Goal: Task Accomplishment & Management: Use online tool/utility

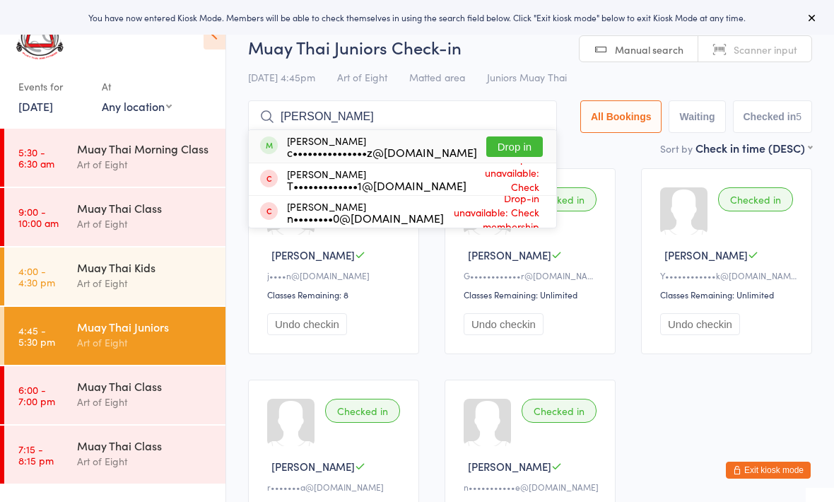
type input "[PERSON_NAME]"
click at [508, 141] on button "Drop in" at bounding box center [514, 146] width 57 height 20
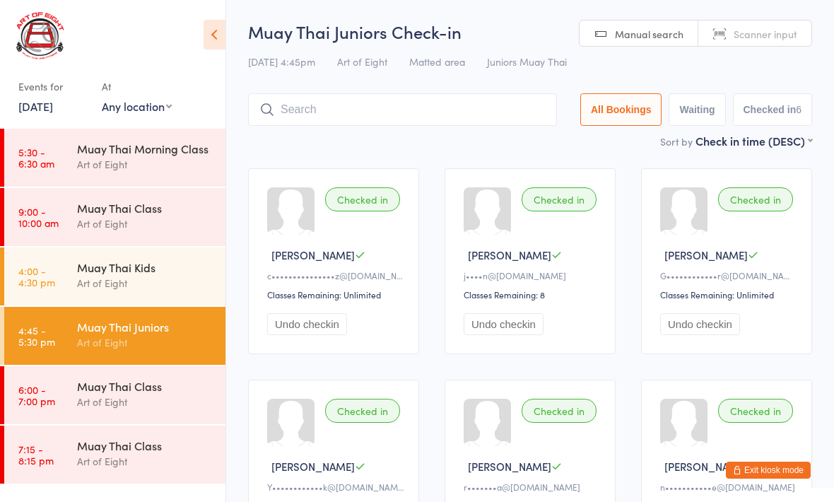
click at [117, 404] on div "Art of Eight" at bounding box center [145, 402] width 136 height 16
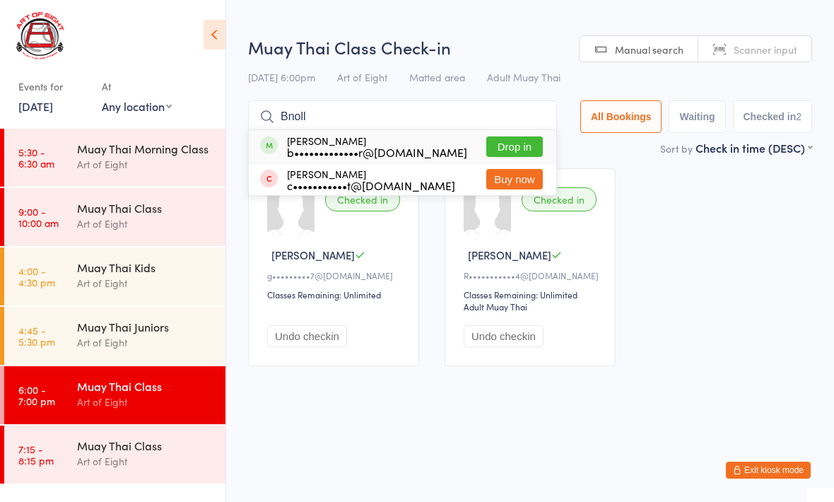
type input "Bnoll"
click at [512, 146] on button "Drop in" at bounding box center [514, 146] width 57 height 20
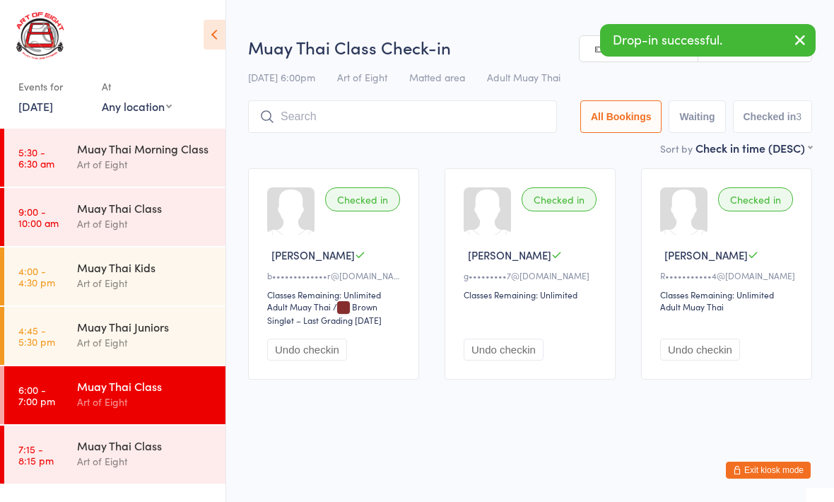
click at [100, 325] on div "Muay Thai Juniors" at bounding box center [145, 327] width 136 height 16
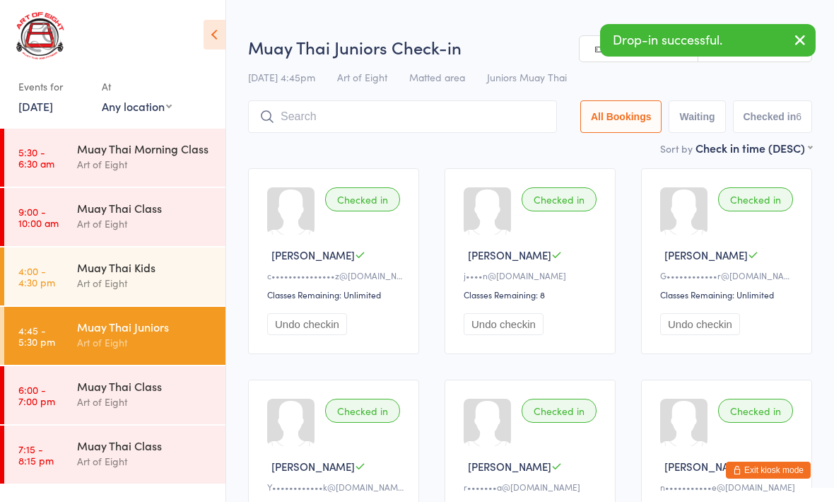
click at [119, 398] on div "Art of Eight" at bounding box center [145, 402] width 136 height 16
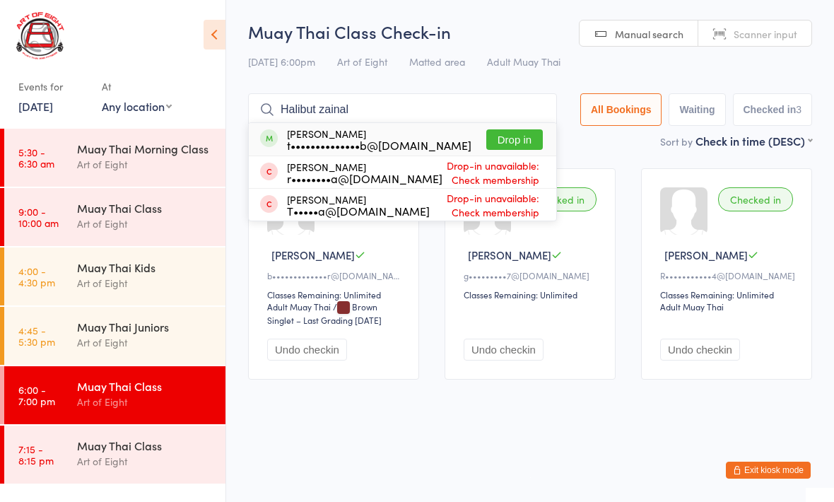
type input "Halibut zainal"
click at [498, 143] on button "Drop in" at bounding box center [514, 139] width 57 height 20
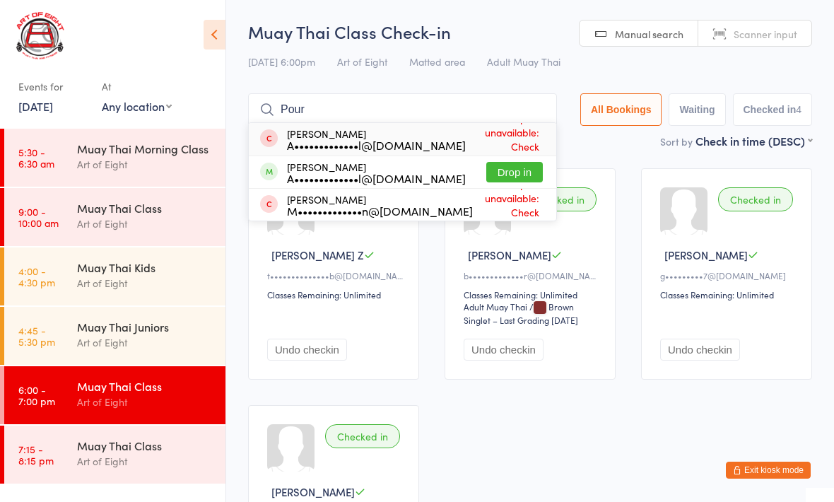
type input "Pour"
click at [513, 165] on button "Drop in" at bounding box center [514, 172] width 57 height 20
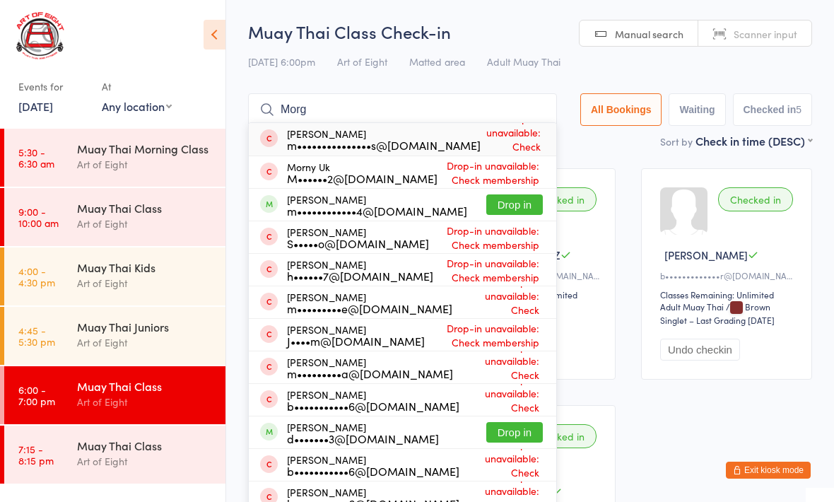
type input "Morg"
click at [501, 199] on button "Drop in" at bounding box center [514, 204] width 57 height 20
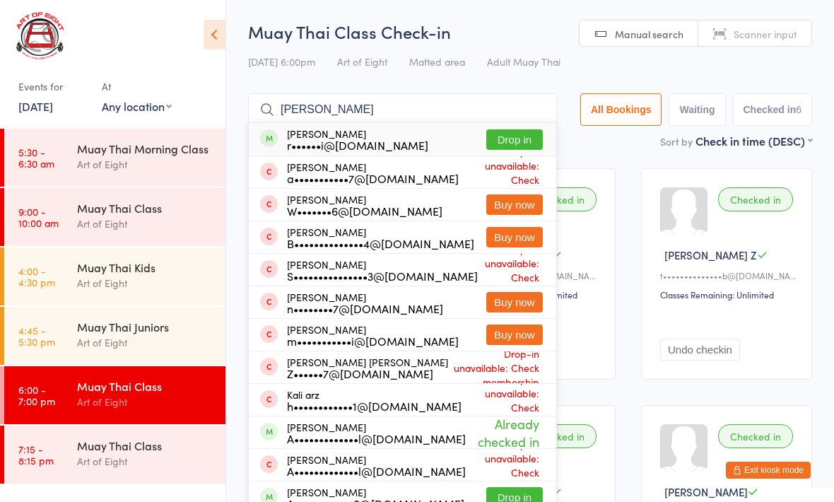
type input "[PERSON_NAME]"
click at [508, 139] on button "Drop in" at bounding box center [514, 139] width 57 height 20
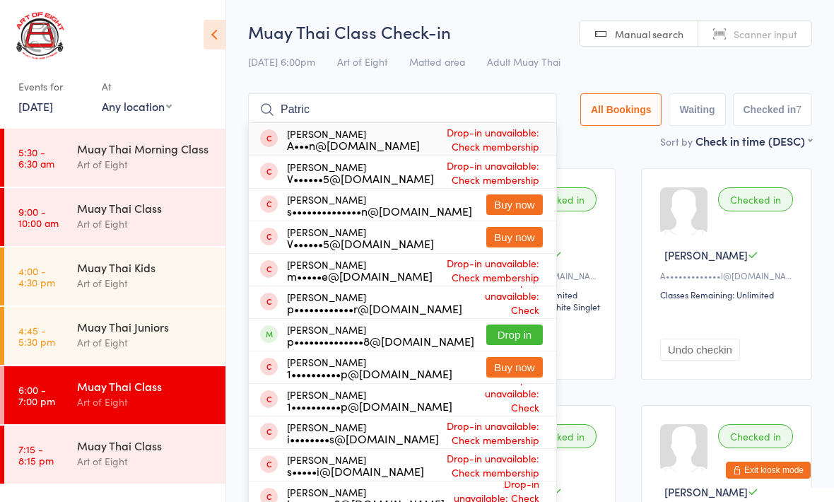
type input "Patric"
click at [511, 337] on button "Drop in" at bounding box center [514, 334] width 57 height 20
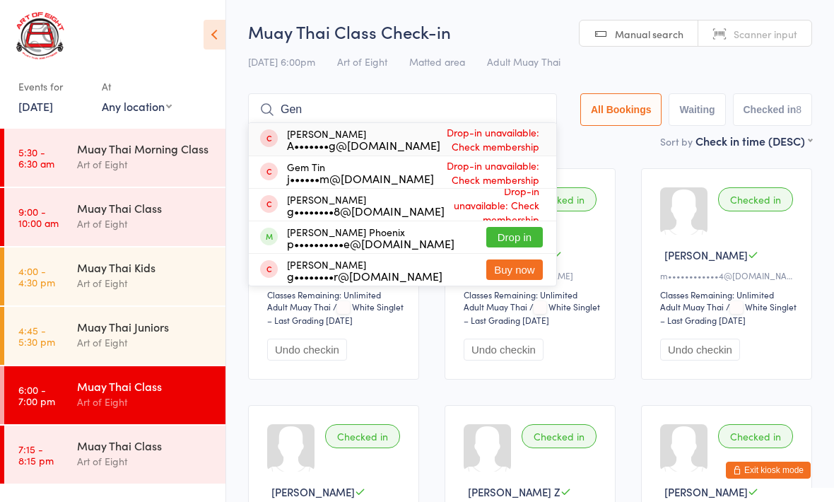
type input "Gen"
click at [497, 235] on button "Drop in" at bounding box center [514, 237] width 57 height 20
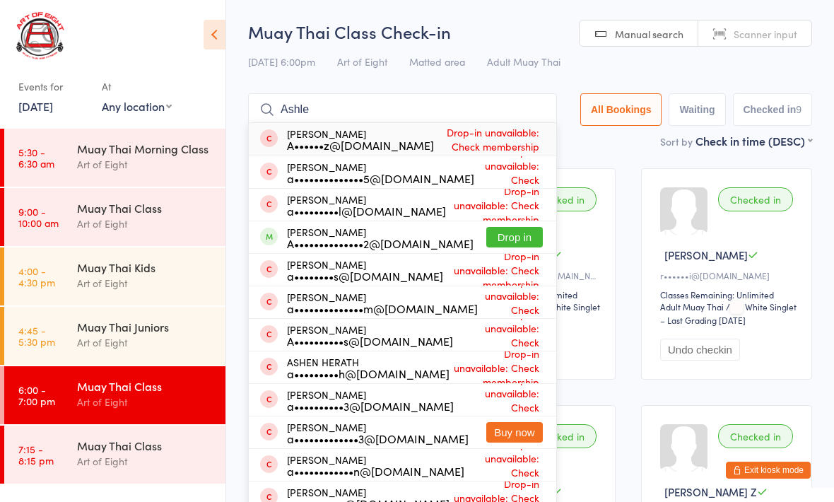
type input "Ashle"
click at [500, 236] on button "Drop in" at bounding box center [514, 237] width 57 height 20
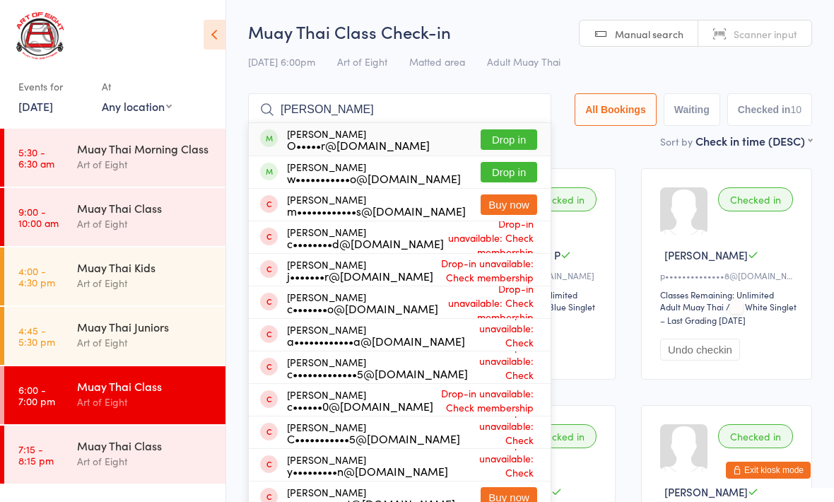
type input "[PERSON_NAME]"
click at [496, 173] on button "Drop in" at bounding box center [509, 172] width 57 height 20
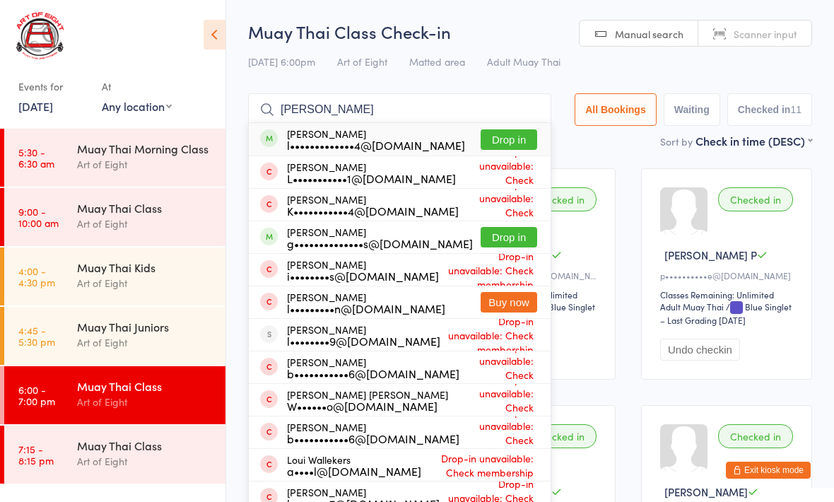
type input "[PERSON_NAME]"
click at [503, 135] on button "Drop in" at bounding box center [509, 139] width 57 height 20
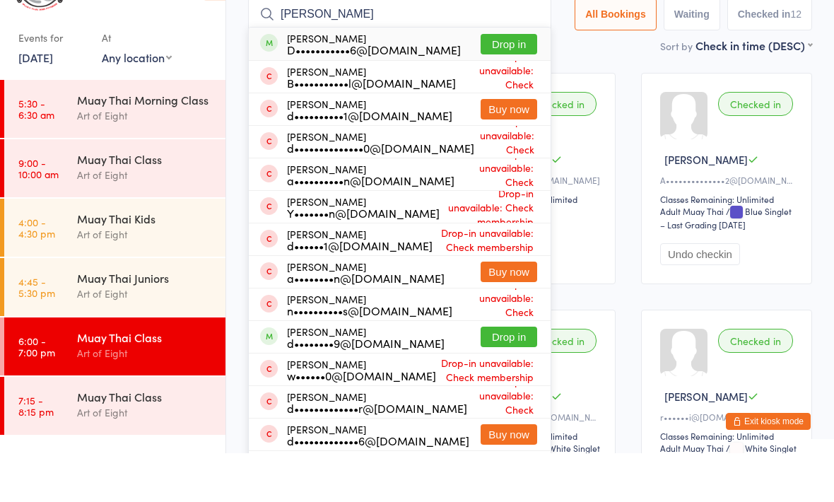
scroll to position [64, 0]
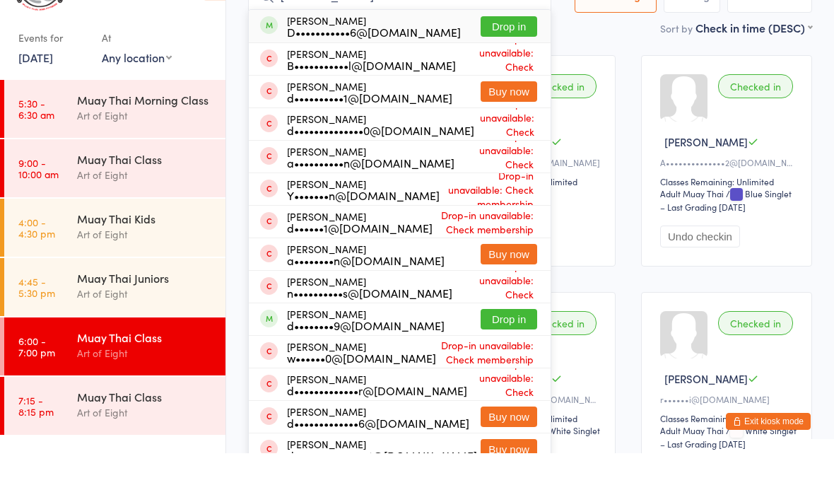
type input "[PERSON_NAME]"
click at [490, 358] on button "Drop in" at bounding box center [509, 368] width 57 height 20
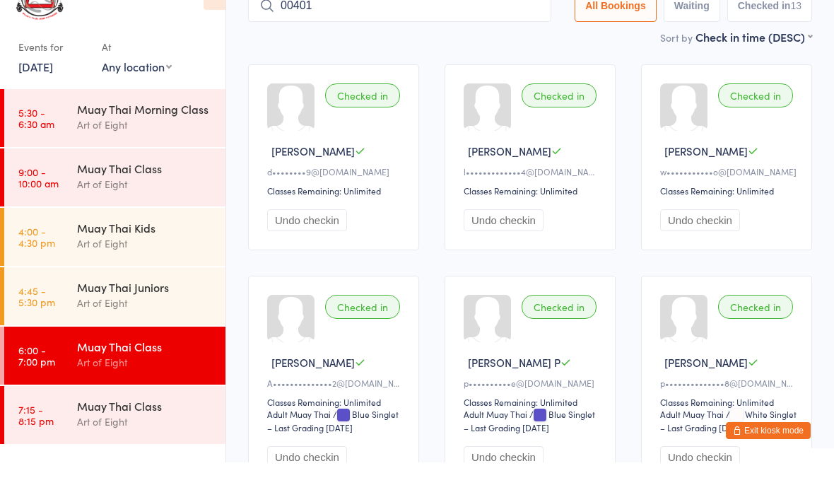
type input "00401"
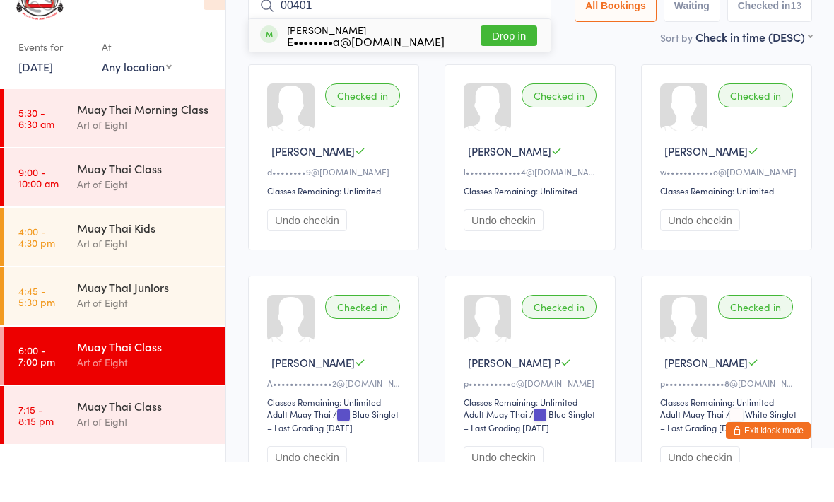
click at [503, 65] on button "Drop in" at bounding box center [509, 75] width 57 height 20
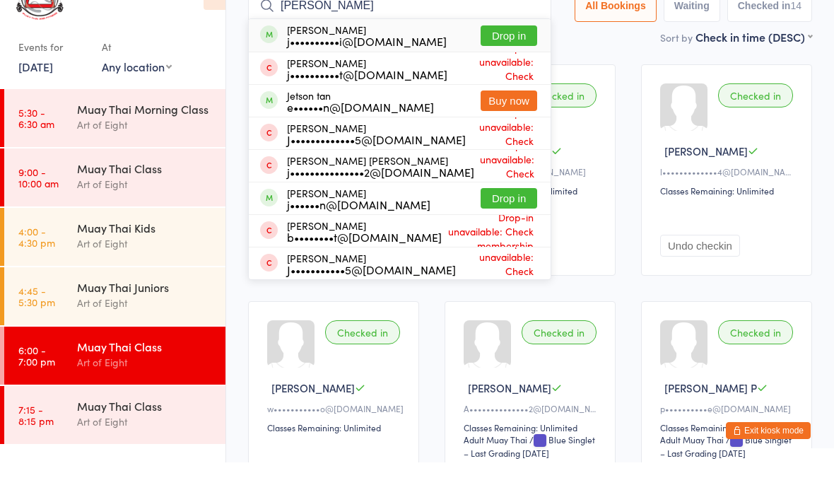
type input "[PERSON_NAME]"
click at [502, 65] on button "Drop in" at bounding box center [509, 75] width 57 height 20
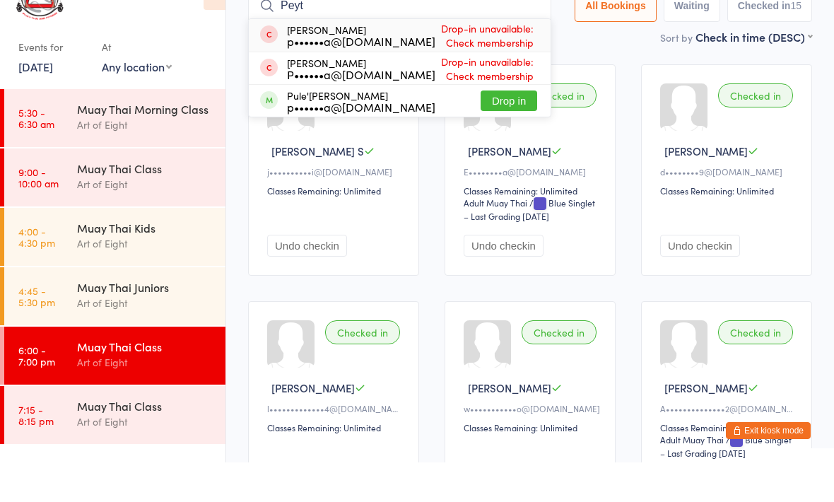
type input "Peyt"
click at [511, 130] on button "Drop in" at bounding box center [509, 140] width 57 height 20
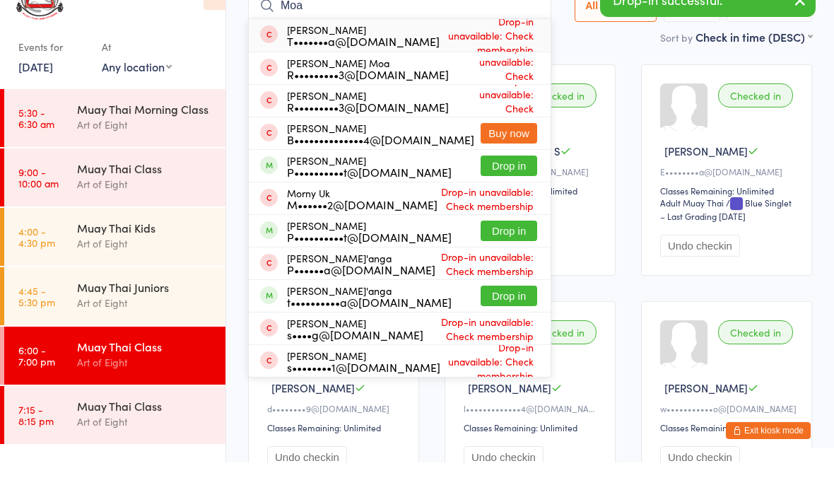
type input "Moa"
click at [499, 325] on button "Drop in" at bounding box center [509, 335] width 57 height 20
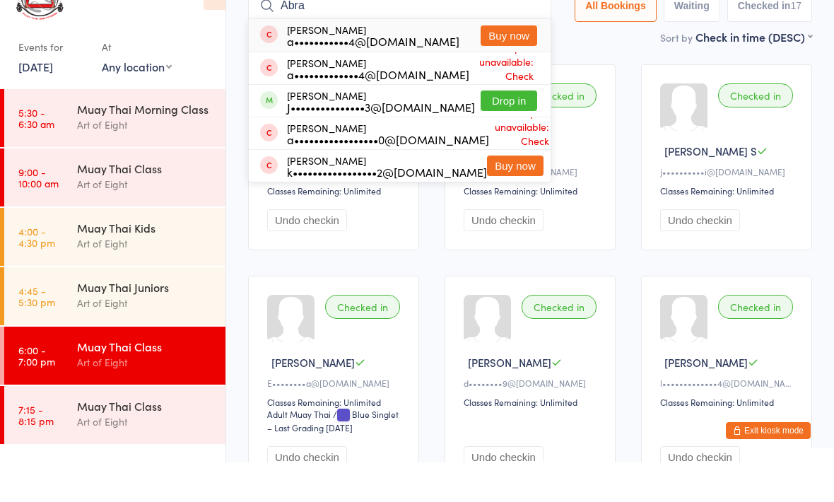
type input "Abra"
click at [497, 130] on button "Drop in" at bounding box center [509, 140] width 57 height 20
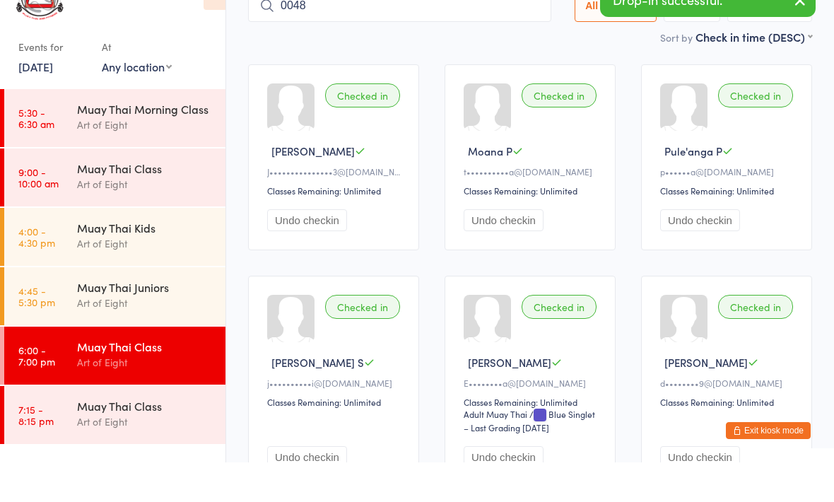
type input "0048"
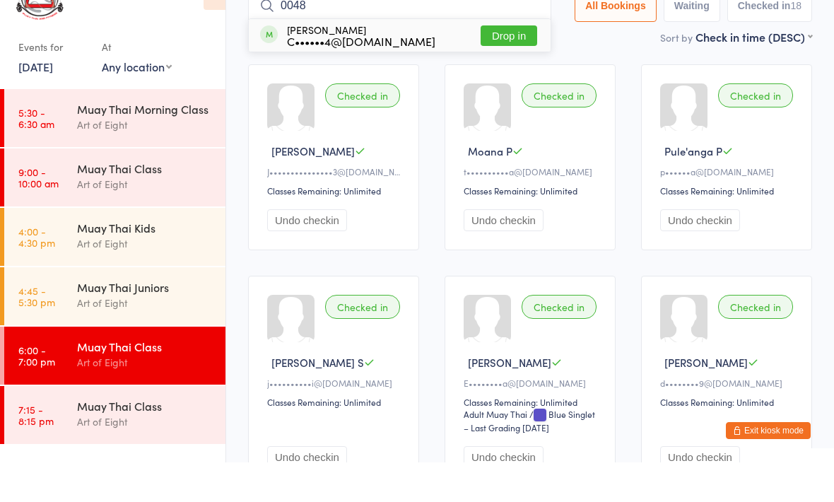
click at [521, 65] on button "Drop in" at bounding box center [509, 75] width 57 height 20
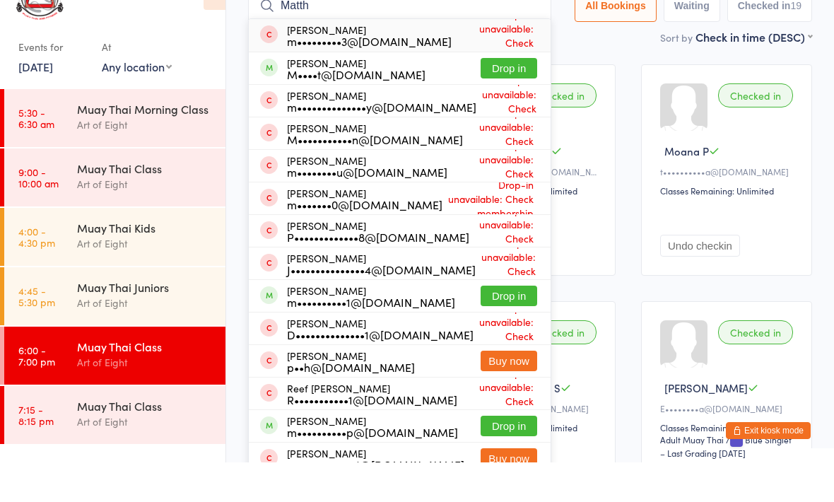
type input "Matth"
click at [508, 98] on button "Drop in" at bounding box center [509, 108] width 57 height 20
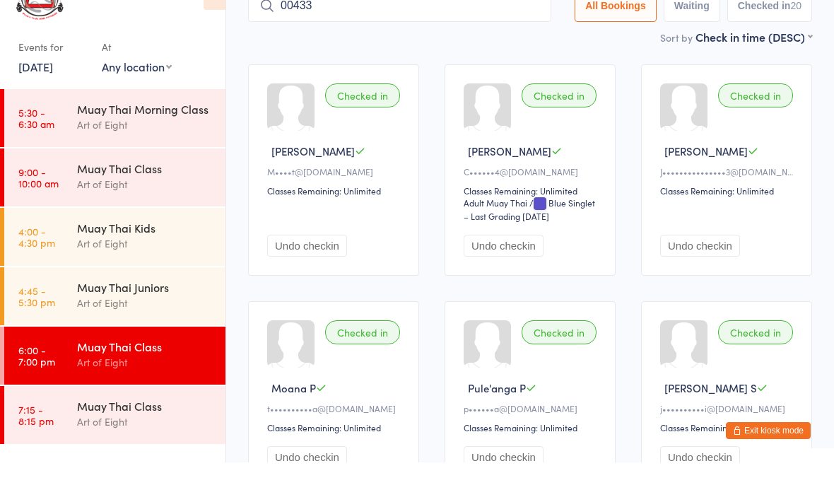
type input "00433"
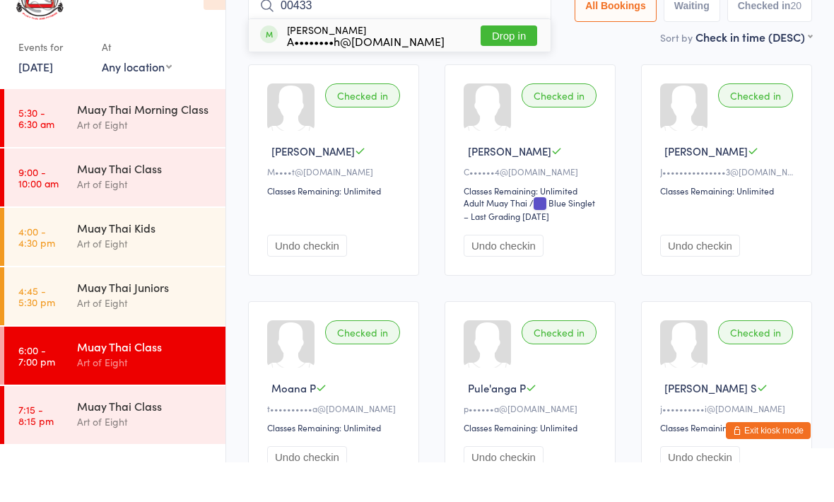
click at [481, 65] on button "Drop in" at bounding box center [509, 75] width 57 height 20
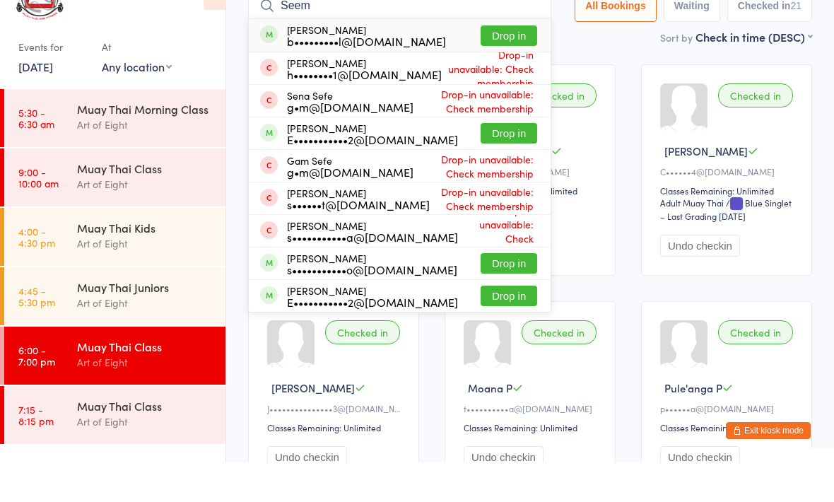
type input "Seem"
click at [512, 65] on button "Drop in" at bounding box center [509, 75] width 57 height 20
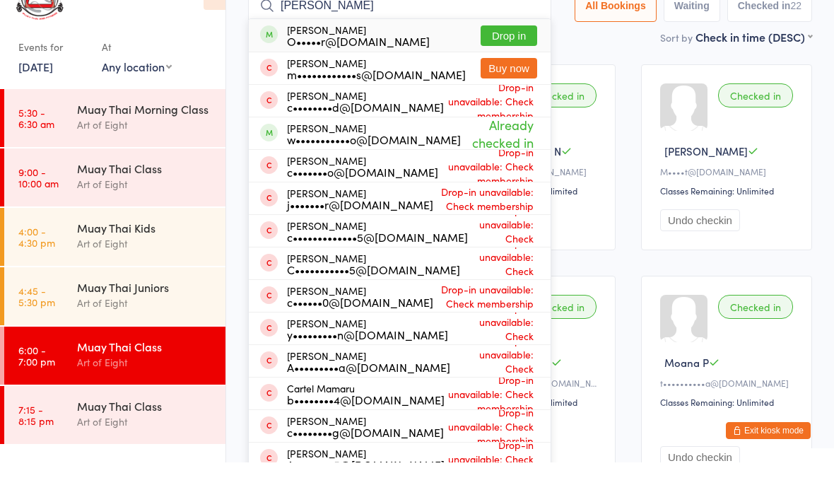
type input "[PERSON_NAME]"
click at [494, 65] on button "Drop in" at bounding box center [509, 75] width 57 height 20
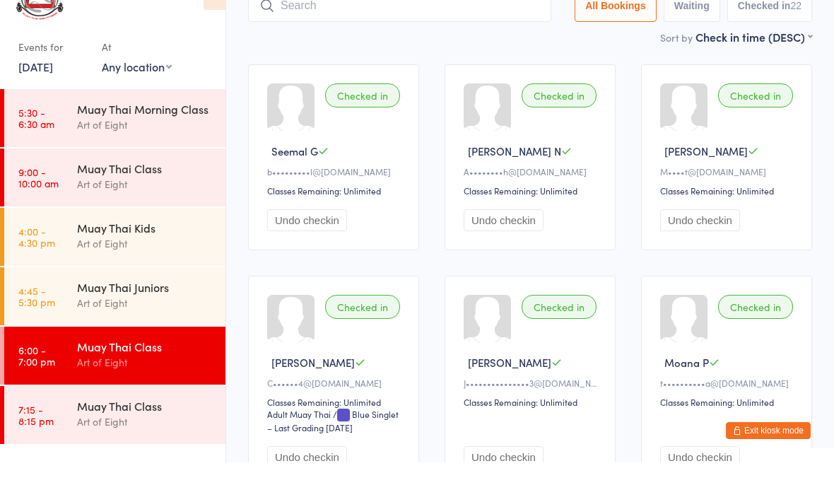
scroll to position [0, 0]
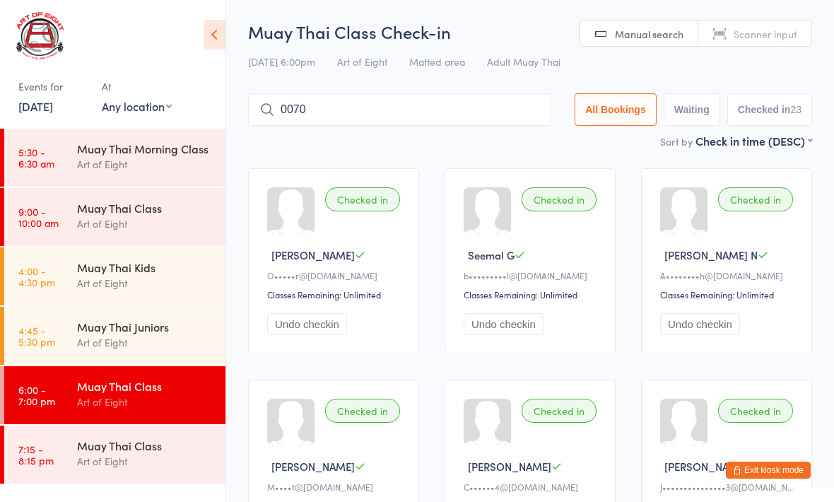
type input "0070"
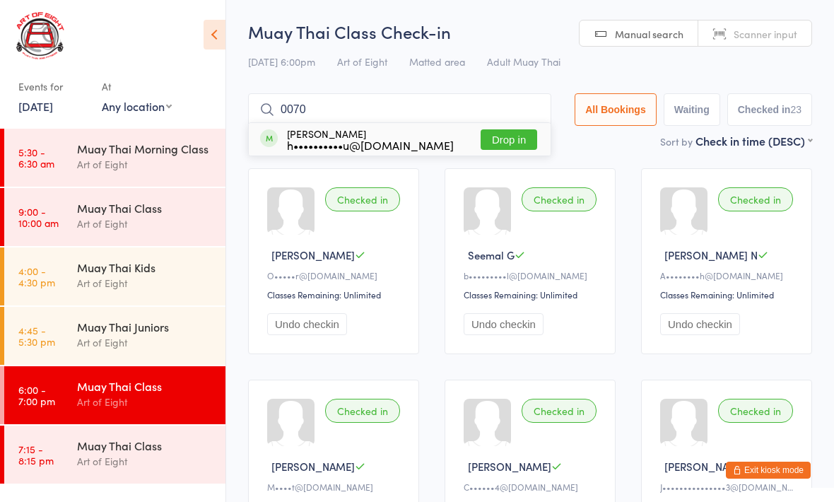
click at [498, 130] on button "Drop in" at bounding box center [509, 139] width 57 height 20
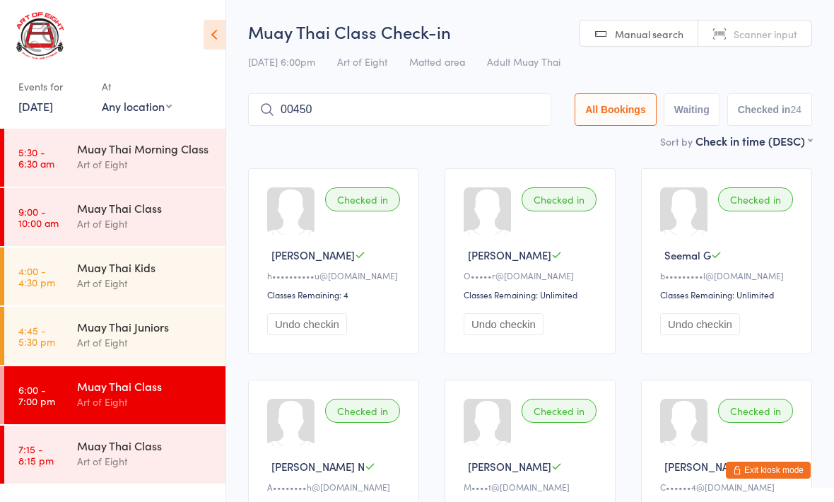
type input "00450"
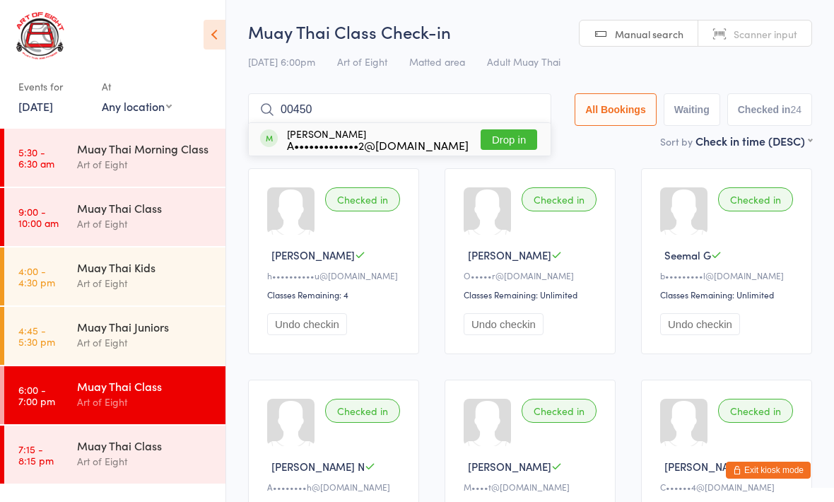
click at [503, 140] on button "Drop in" at bounding box center [509, 139] width 57 height 20
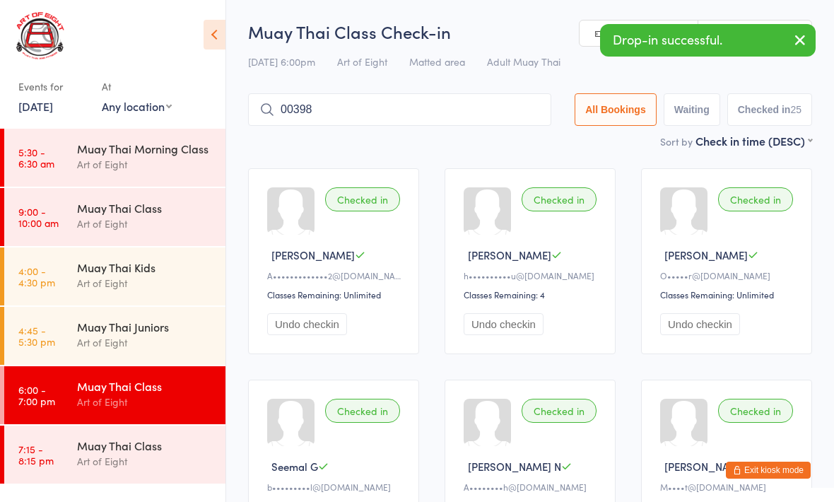
type input "00398"
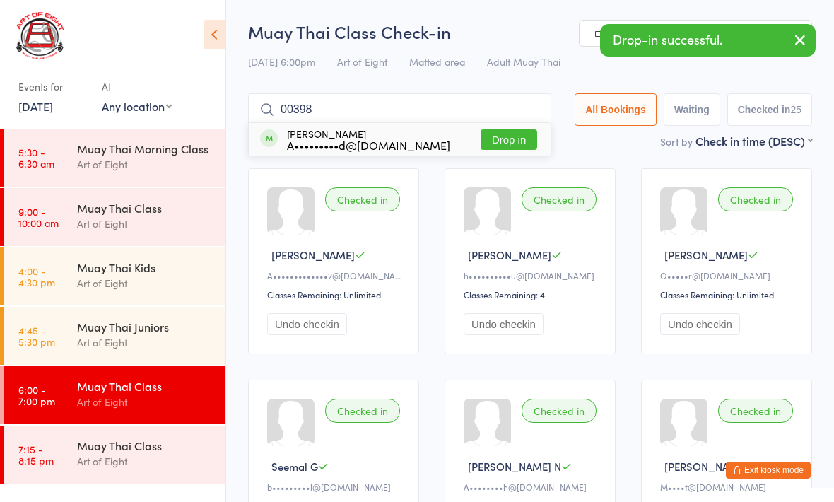
click at [504, 131] on button "Drop in" at bounding box center [509, 139] width 57 height 20
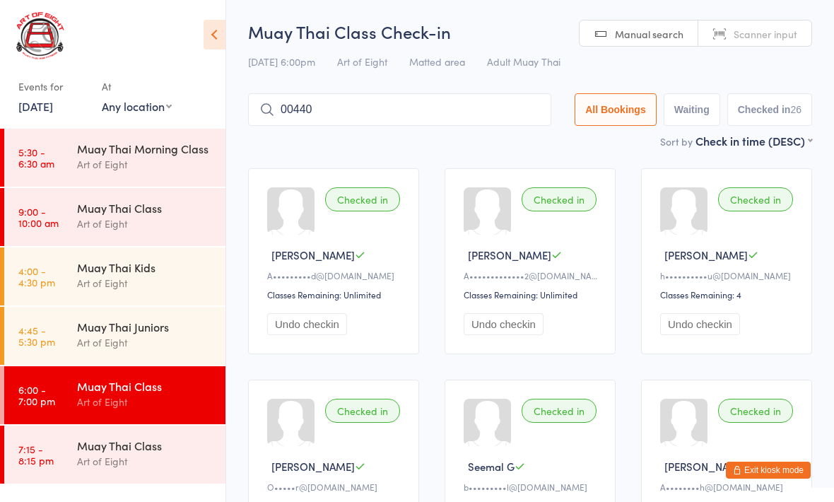
type input "00440"
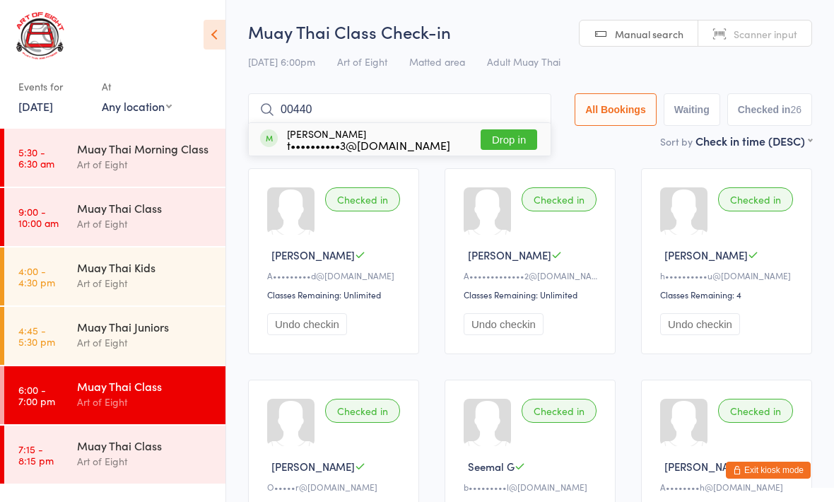
click at [507, 149] on button "Drop in" at bounding box center [509, 139] width 57 height 20
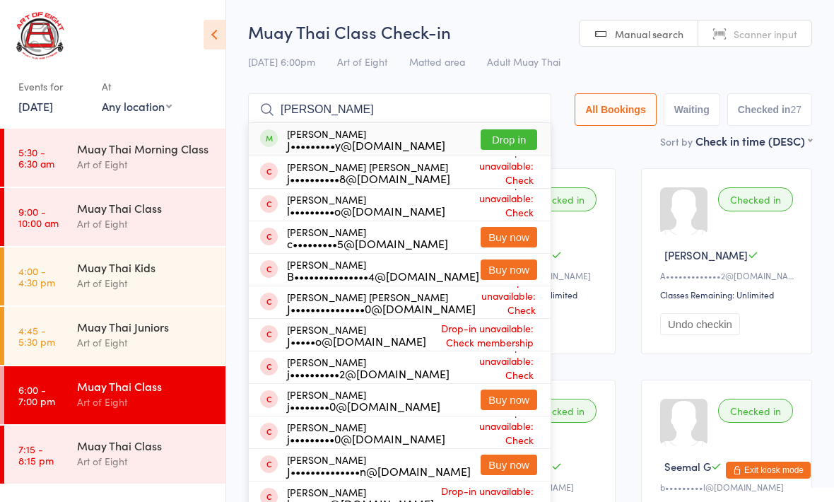
type input "[PERSON_NAME]"
click at [505, 143] on button "Drop in" at bounding box center [509, 139] width 57 height 20
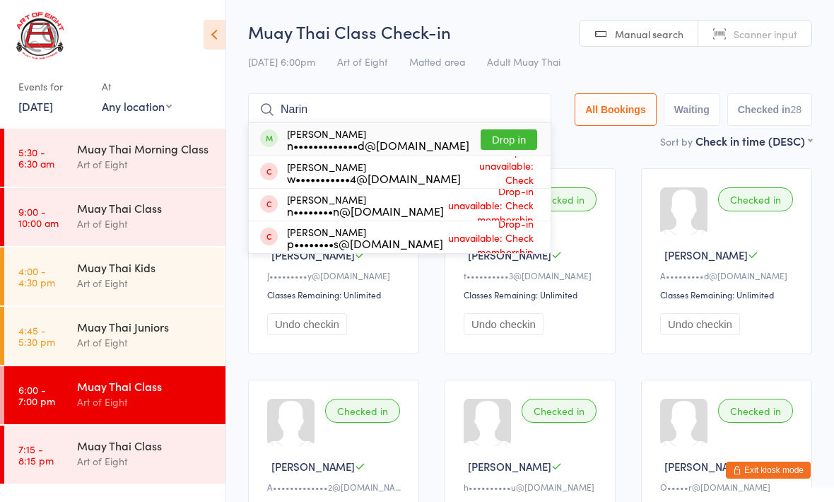
type input "Narin"
click at [502, 140] on button "Drop in" at bounding box center [509, 139] width 57 height 20
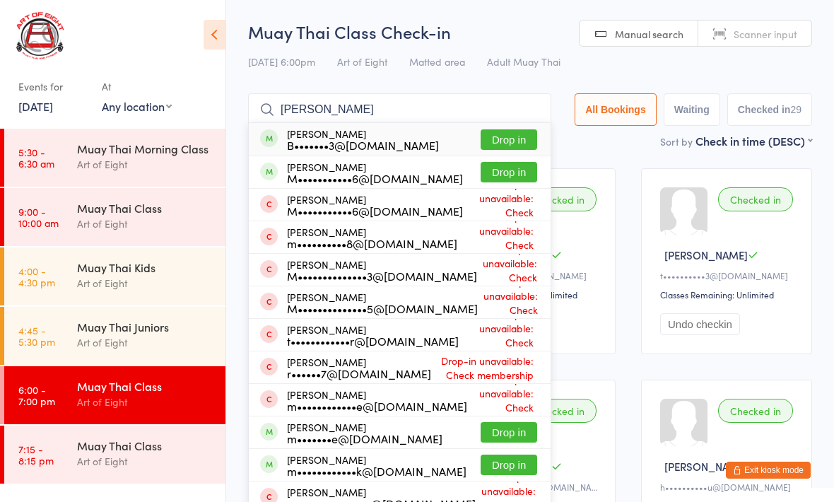
type input "[PERSON_NAME]"
click at [502, 136] on button "Drop in" at bounding box center [509, 139] width 57 height 20
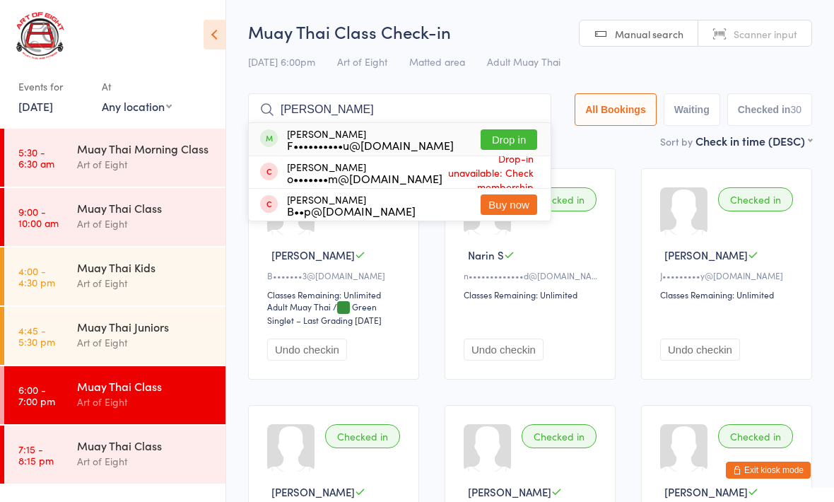
type input "[PERSON_NAME]"
click at [507, 143] on button "Drop in" at bounding box center [509, 139] width 57 height 20
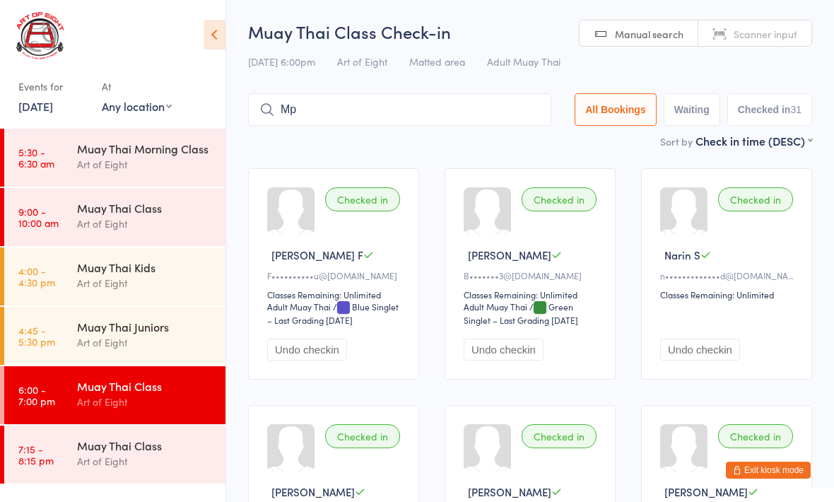
type input "M"
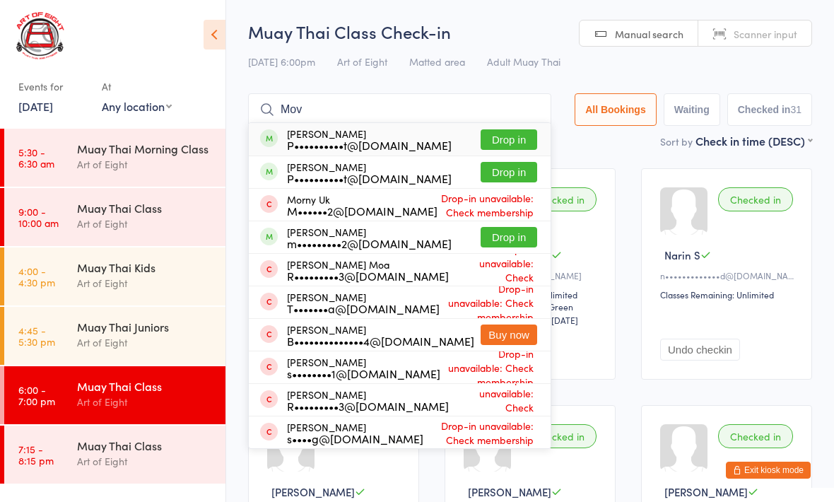
type input "Mov"
click at [490, 244] on button "Drop in" at bounding box center [509, 237] width 57 height 20
